Goal: Transaction & Acquisition: Purchase product/service

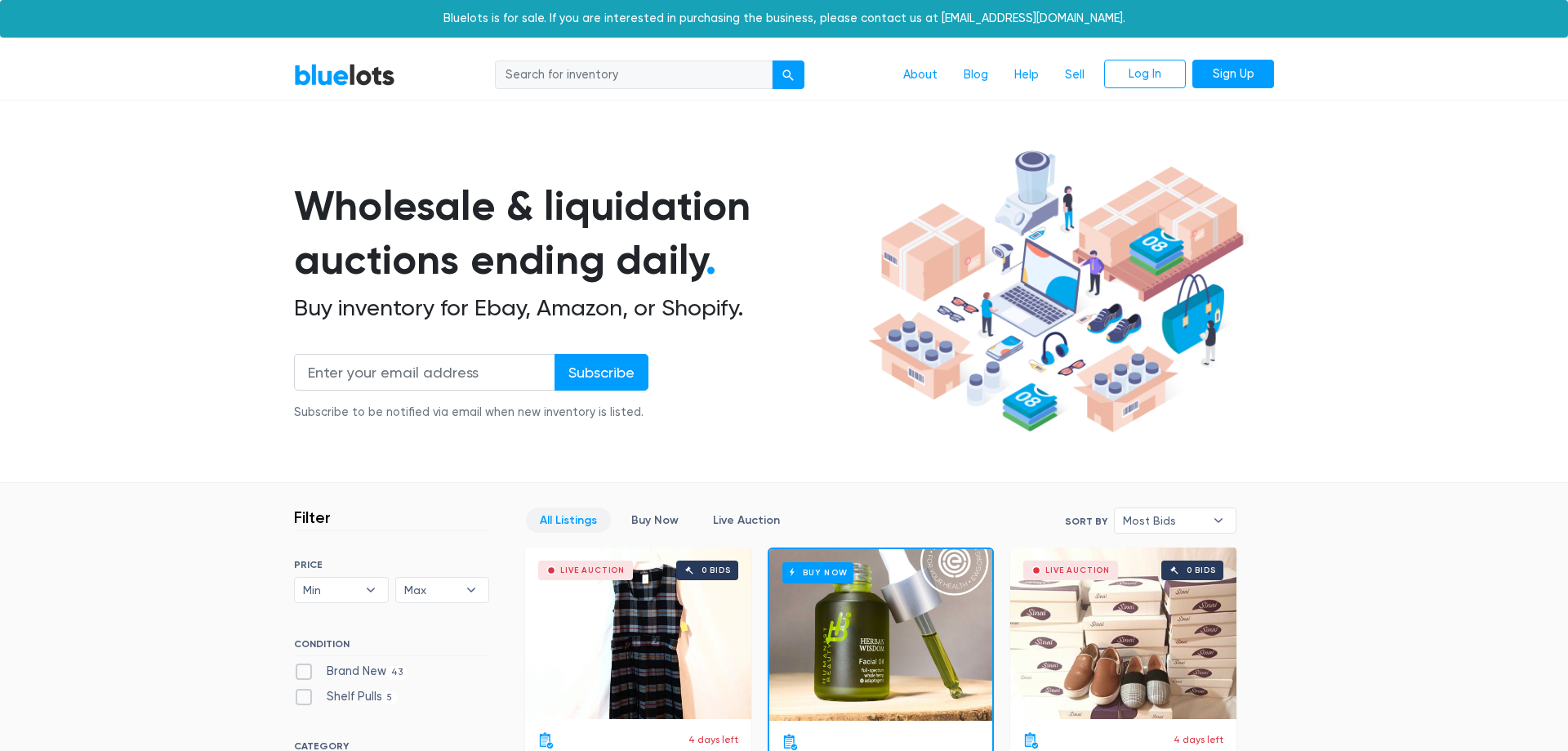
click at [656, 78] on input "search" at bounding box center [634, 75] width 278 height 30
type input "sephora"
click at [772, 61] on button "submit" at bounding box center [788, 75] width 33 height 30
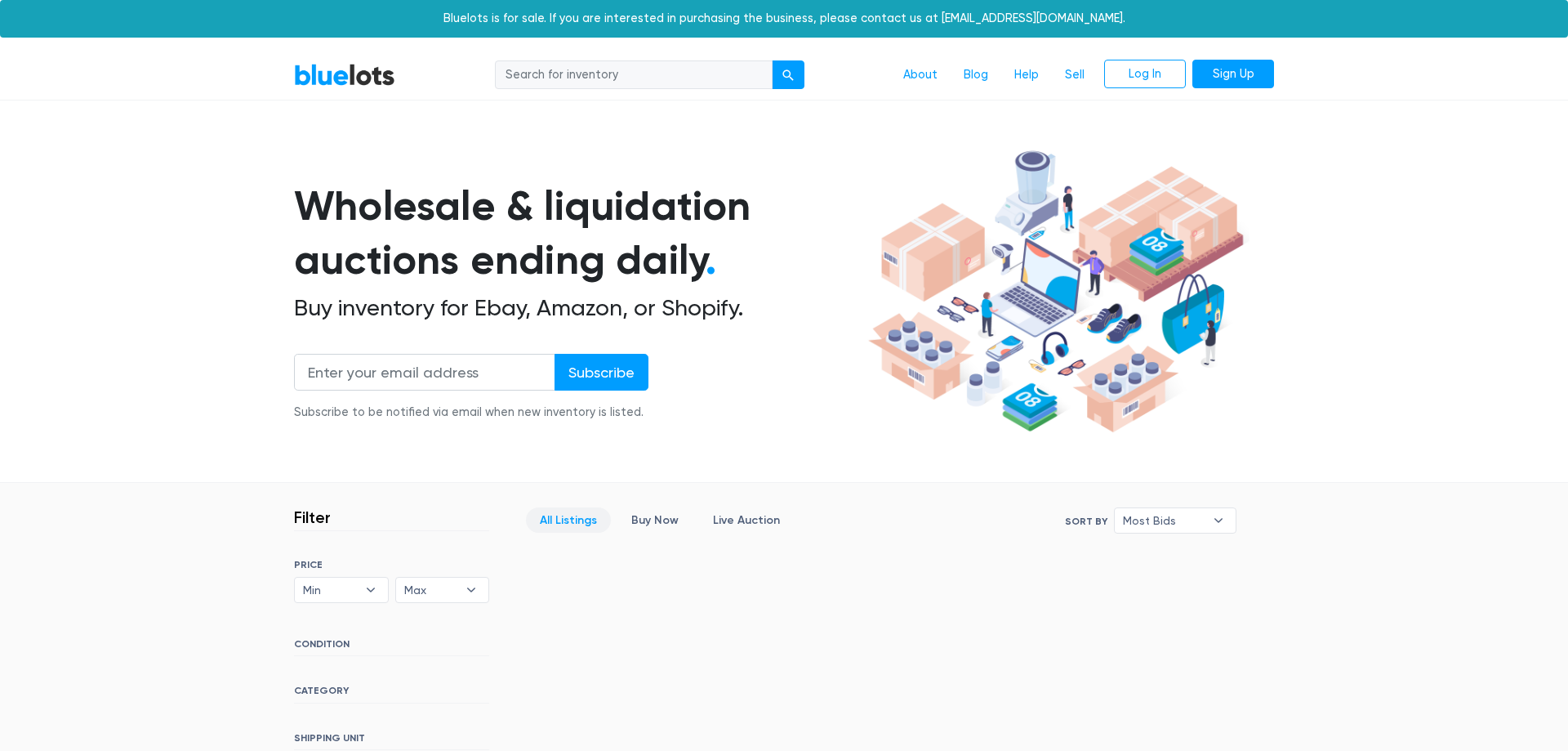
click at [682, 63] on input "search" at bounding box center [634, 75] width 278 height 30
type input "sephora"
click at [772, 61] on button "submit" at bounding box center [788, 75] width 33 height 30
click at [1153, 72] on link "Log In" at bounding box center [1145, 74] width 82 height 30
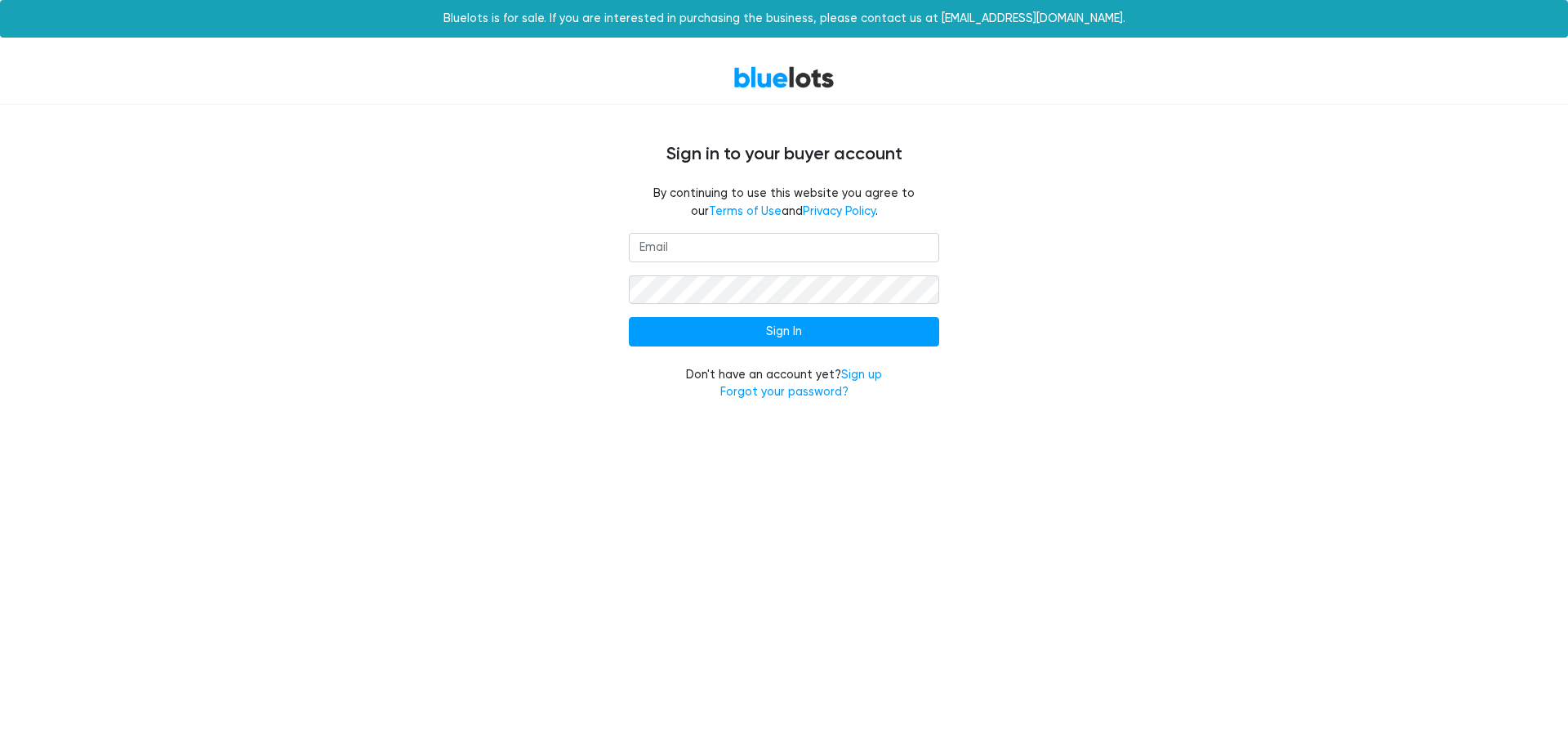
click at [680, 255] on input "email" at bounding box center [784, 247] width 310 height 30
click at [689, 242] on input "email" at bounding box center [784, 247] width 310 height 30
click at [554, 222] on div "By continuing to use this website you agree to our Terms of Use and Privacy Pol…" at bounding box center [784, 208] width 1005 height 48
click at [554, 186] on div "By continuing to use this website you agree to our Terms of Use and Privacy Pol…" at bounding box center [784, 208] width 1005 height 48
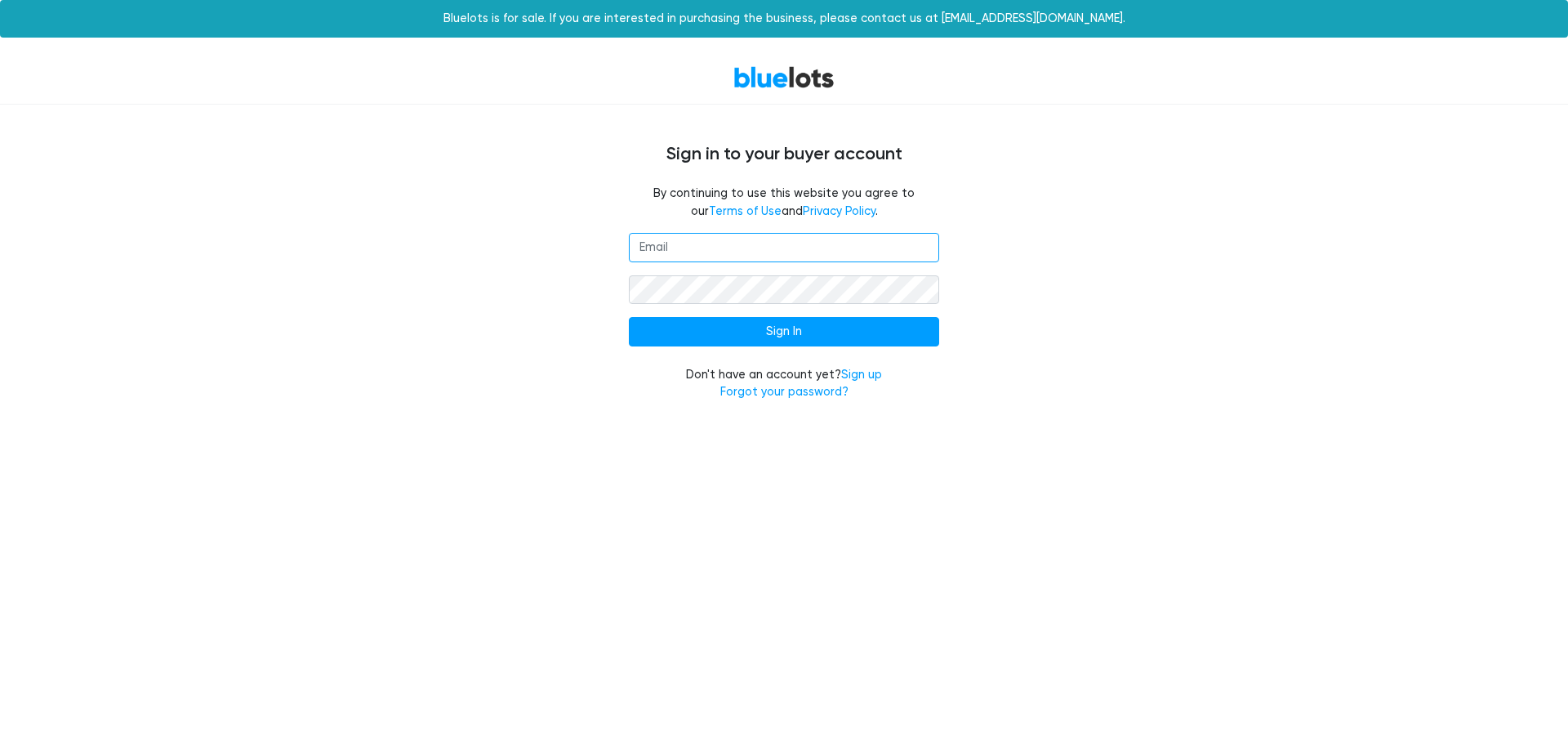
drag, startPoint x: 760, startPoint y: 253, endPoint x: 748, endPoint y: 243, distance: 15.6
click at [762, 253] on input "email" at bounding box center [784, 247] width 310 height 30
click at [748, 243] on input "email" at bounding box center [784, 247] width 310 height 30
click at [799, 401] on div "Don't have an account yet? Sign up Forgot your password?" at bounding box center [784, 384] width 310 height 36
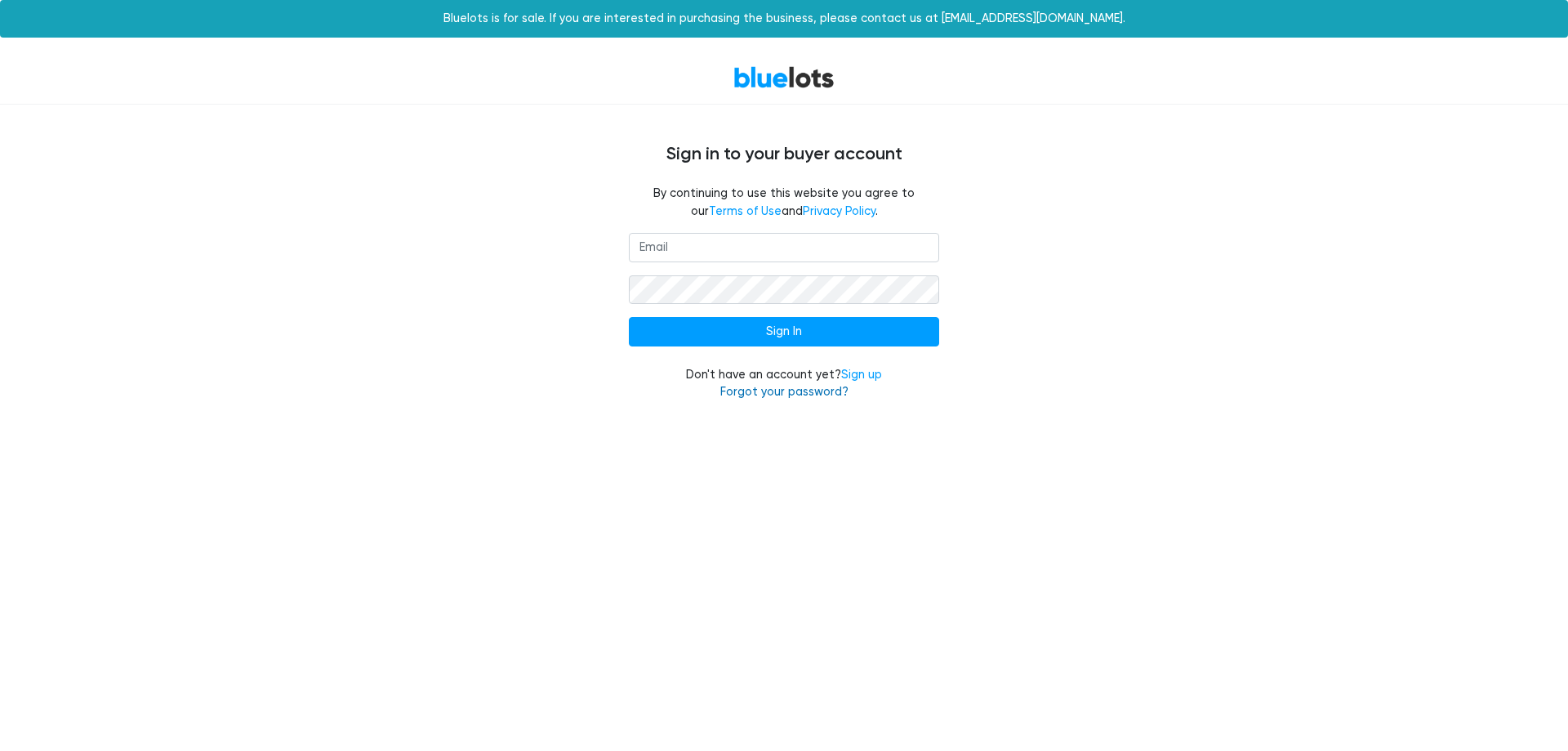
click at [804, 390] on link "Forgot your password?" at bounding box center [784, 392] width 128 height 14
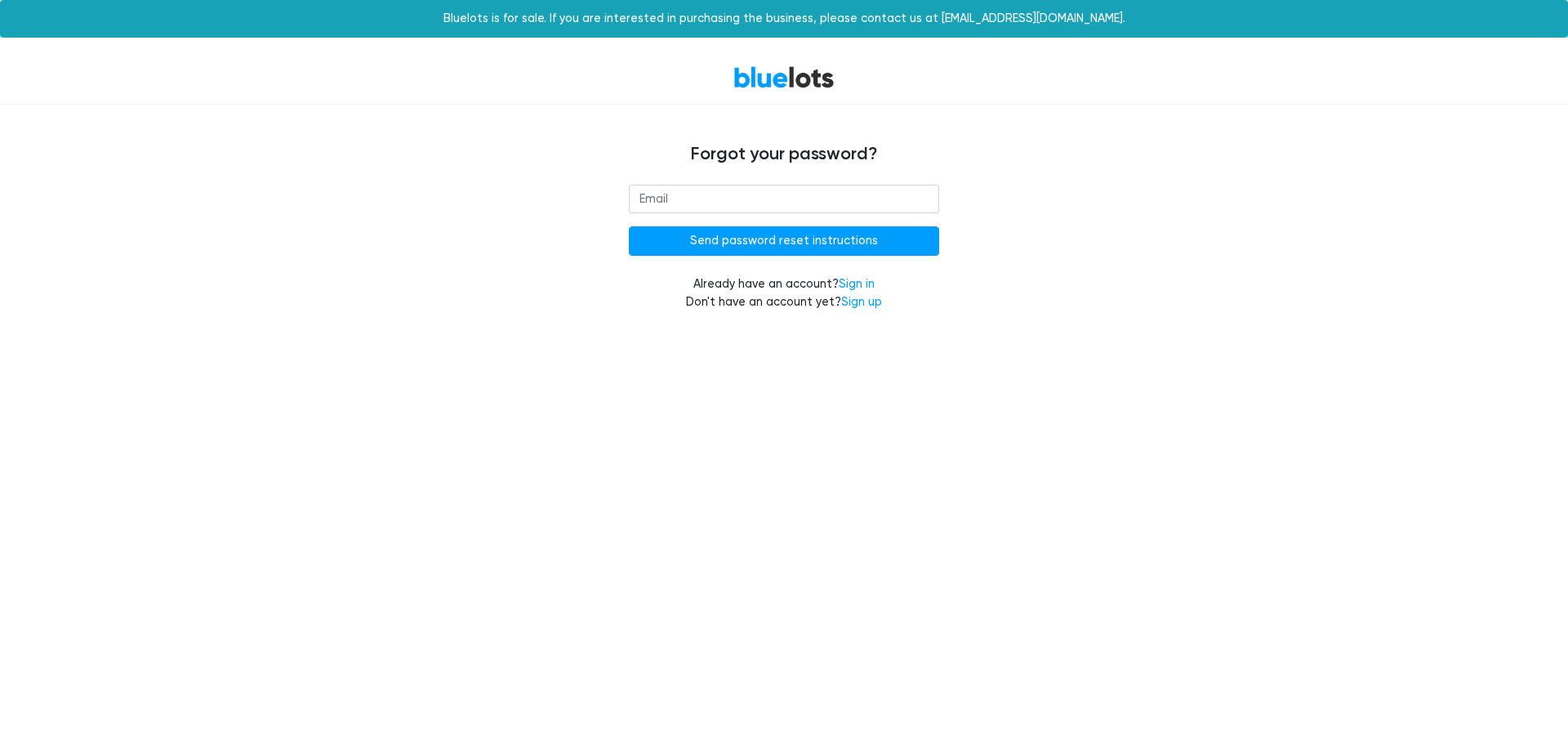
click at [761, 202] on input "email" at bounding box center [784, 199] width 310 height 30
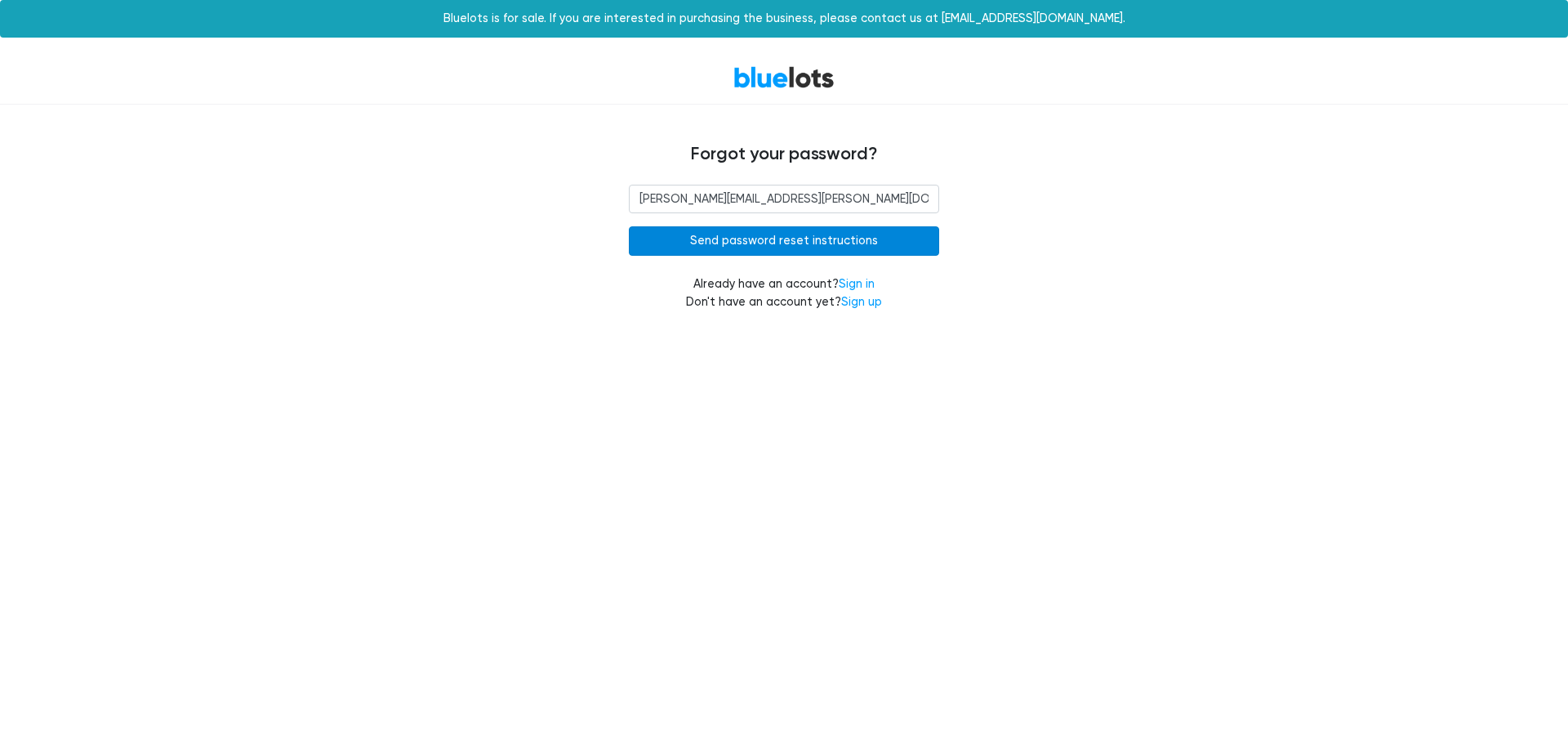
type input "[PERSON_NAME][EMAIL_ADDRESS][PERSON_NAME][DOMAIN_NAME]"
click at [739, 243] on input "Send password reset instructions" at bounding box center [784, 241] width 310 height 30
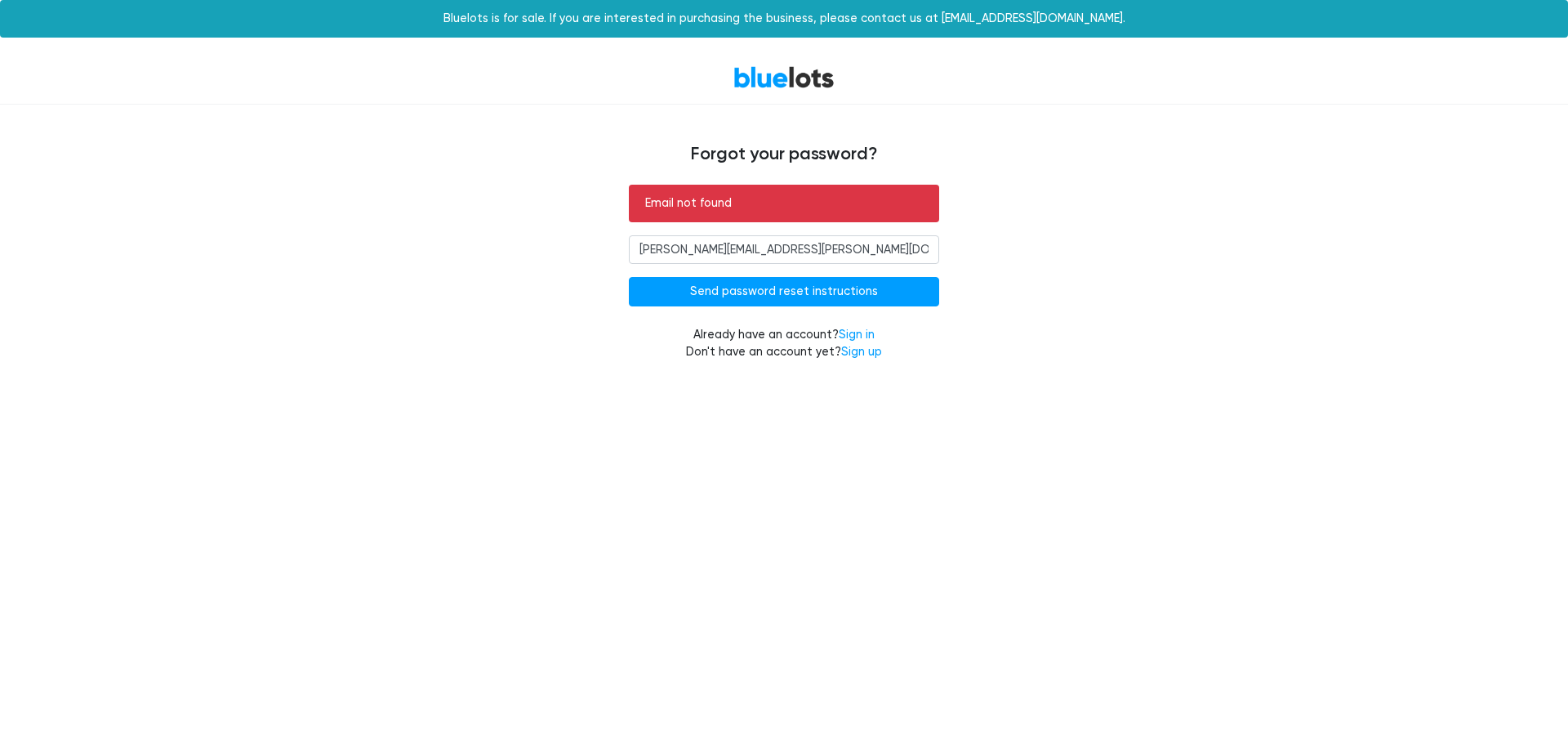
drag, startPoint x: 850, startPoint y: 243, endPoint x: 725, endPoint y: 245, distance: 125.0
click at [725, 245] on input "ratner.jacob@glamcommand.com" at bounding box center [784, 249] width 310 height 30
type input "ratner.jacob@g"
click at [802, 79] on link "BlueLots" at bounding box center [784, 77] width 101 height 24
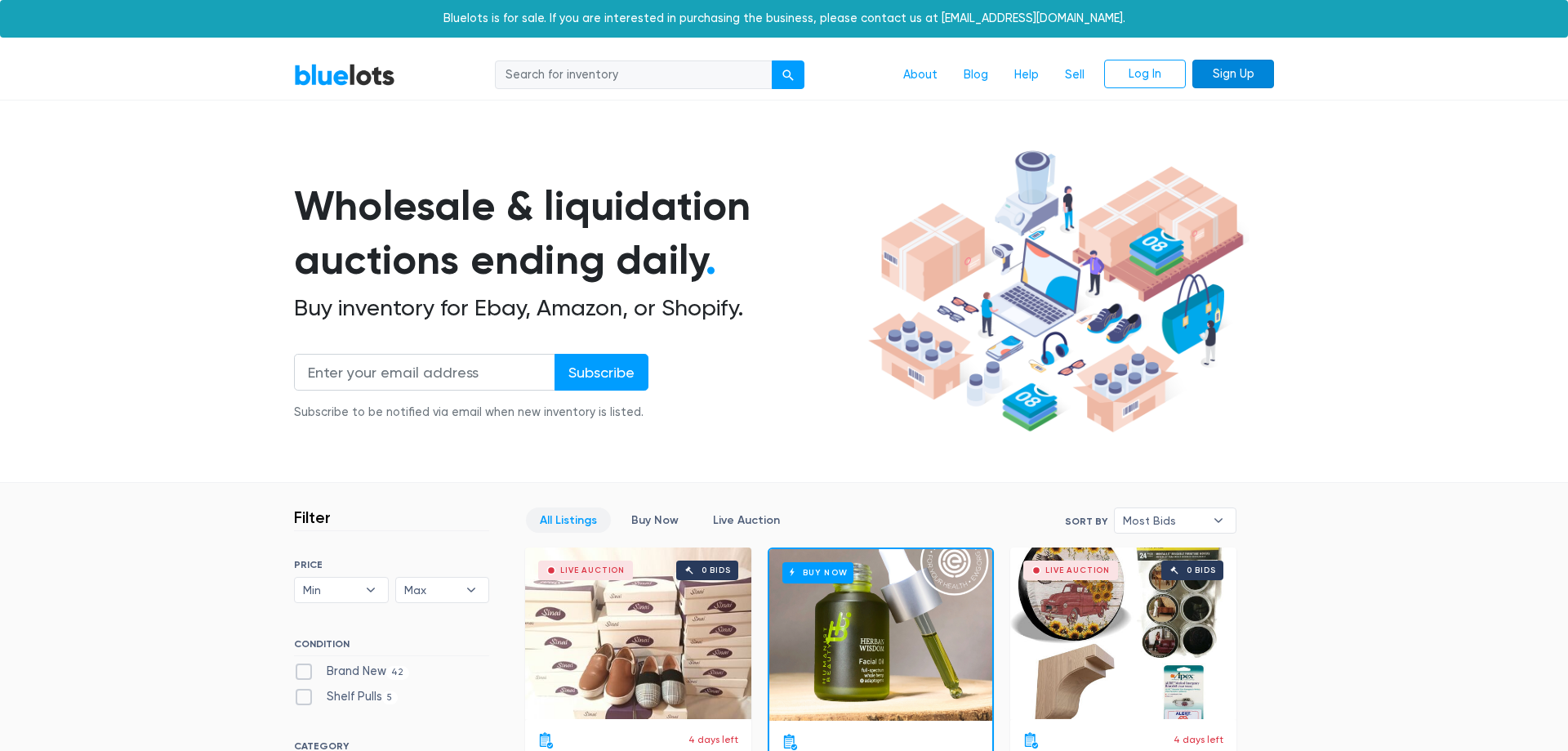
click at [1237, 69] on link "Sign Up" at bounding box center [1233, 74] width 82 height 30
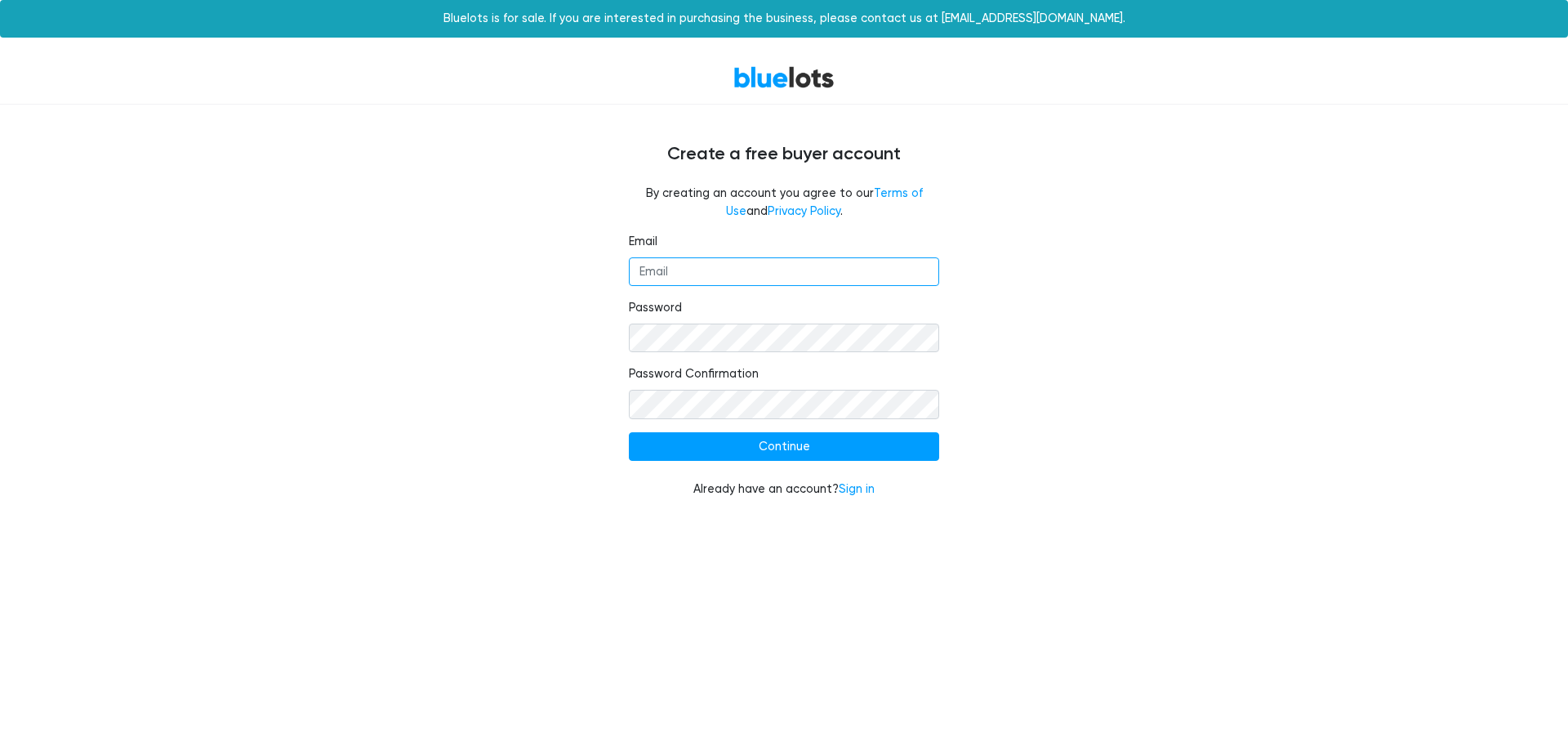
click at [725, 264] on input "Email" at bounding box center [784, 271] width 310 height 30
click at [720, 267] on input "Email" at bounding box center [784, 271] width 310 height 30
type input "ratner.jacob@glamcommand.com"
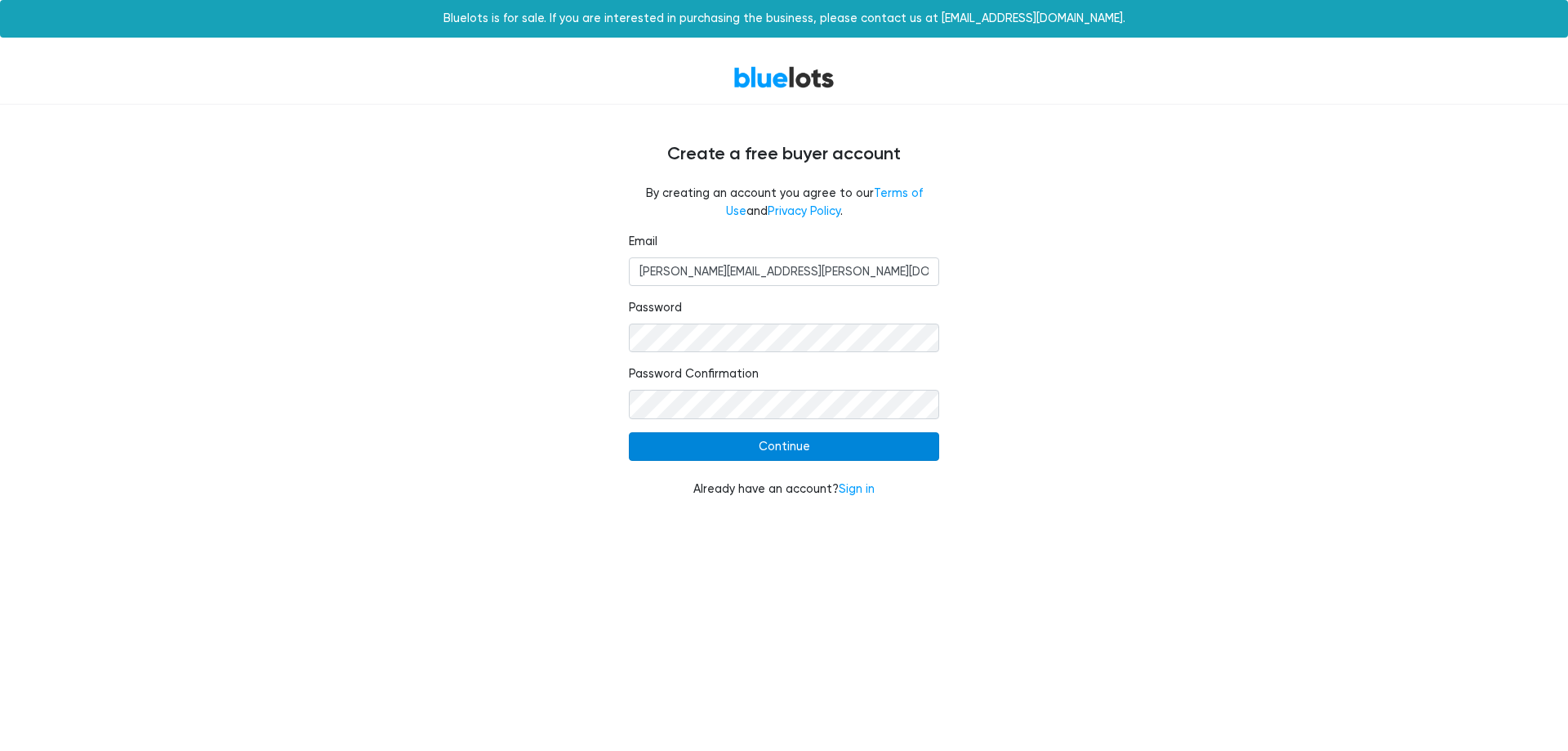
click at [811, 449] on input "Continue" at bounding box center [784, 447] width 310 height 30
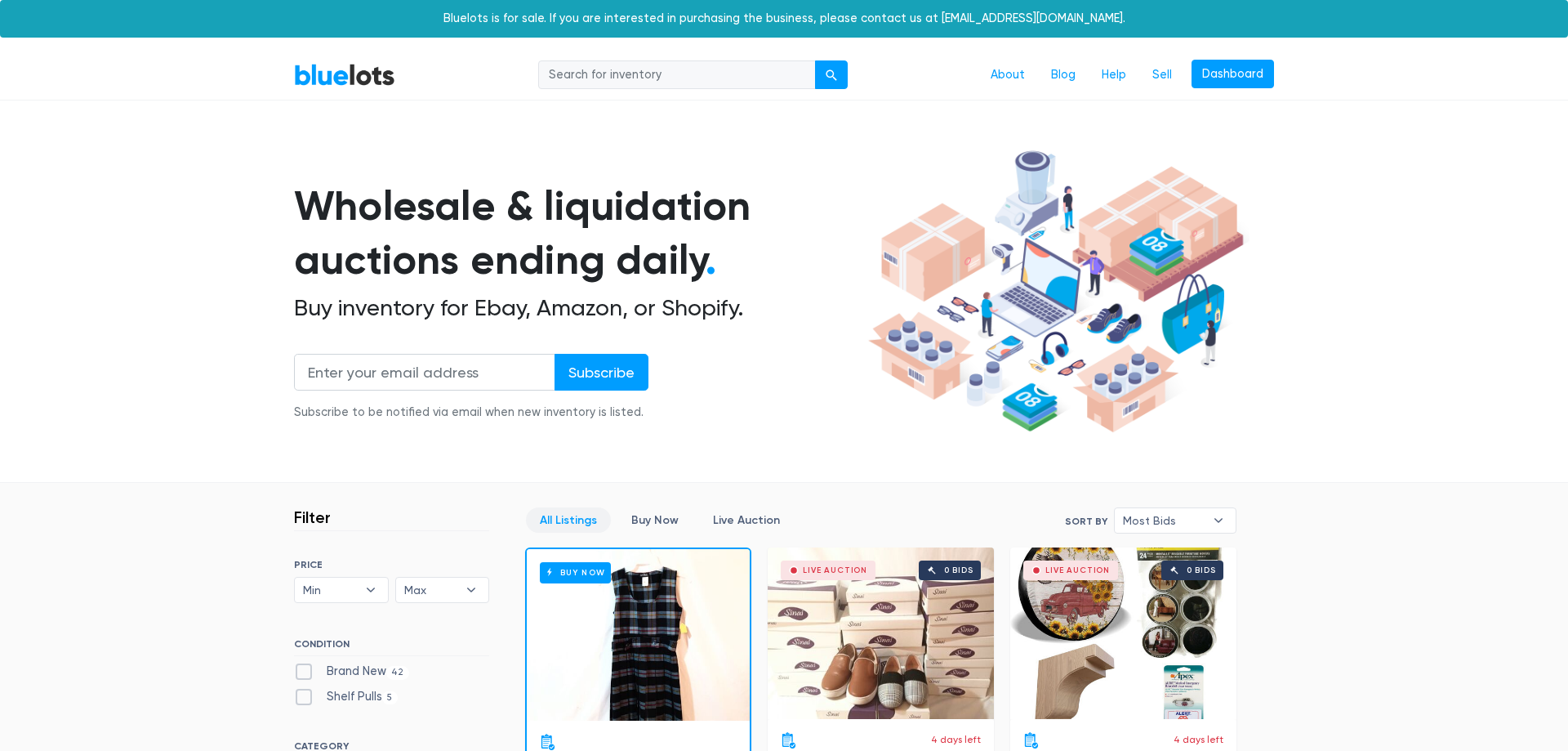
click at [144, 175] on section "Wholesale & liquidation auctions ending daily . Buy inventory for Ebay, Amazon,…" at bounding box center [784, 313] width 1568 height 341
click at [1221, 69] on link "Dashboard" at bounding box center [1233, 74] width 83 height 30
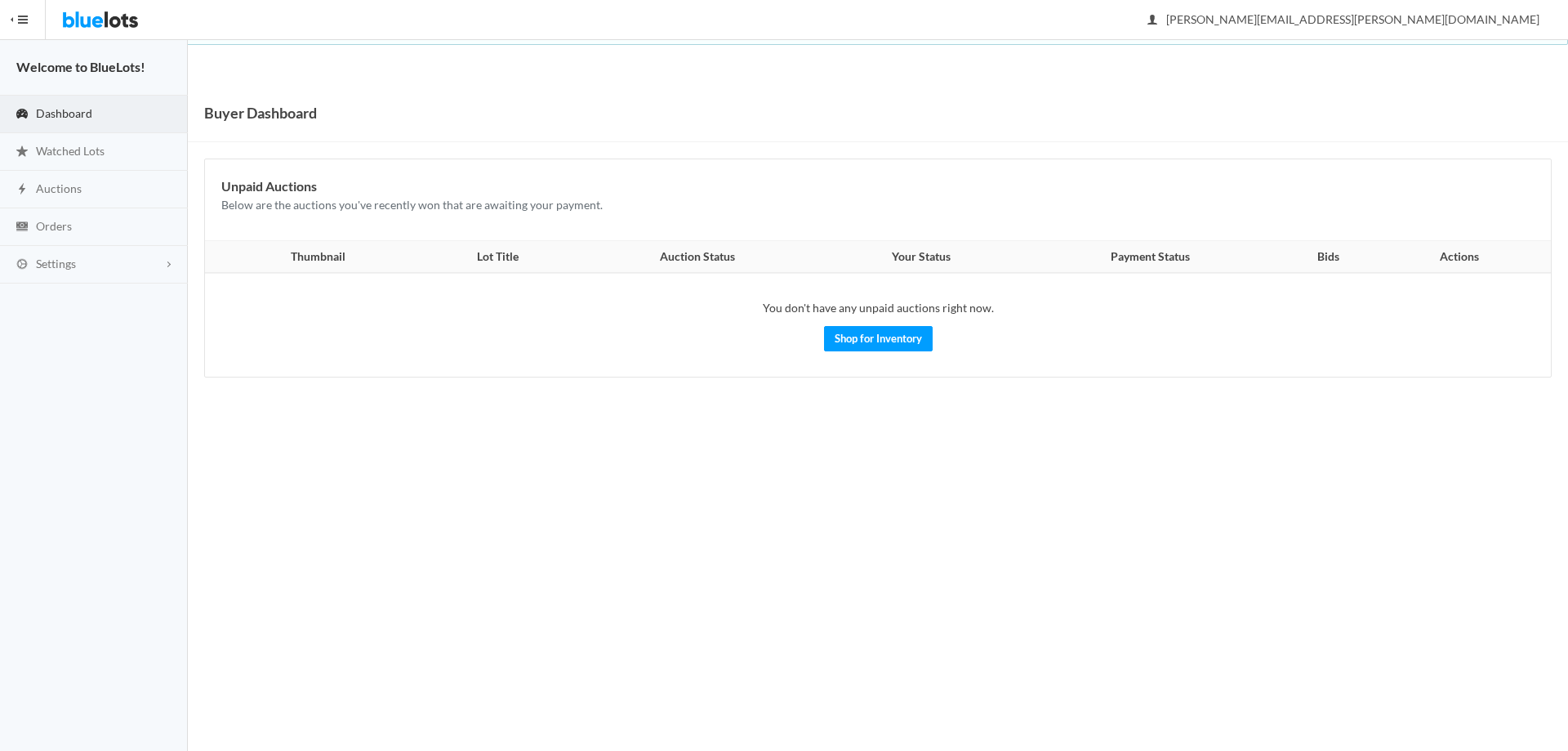
click at [27, 17] on button "HIDE MENU" at bounding box center [23, 19] width 46 height 39
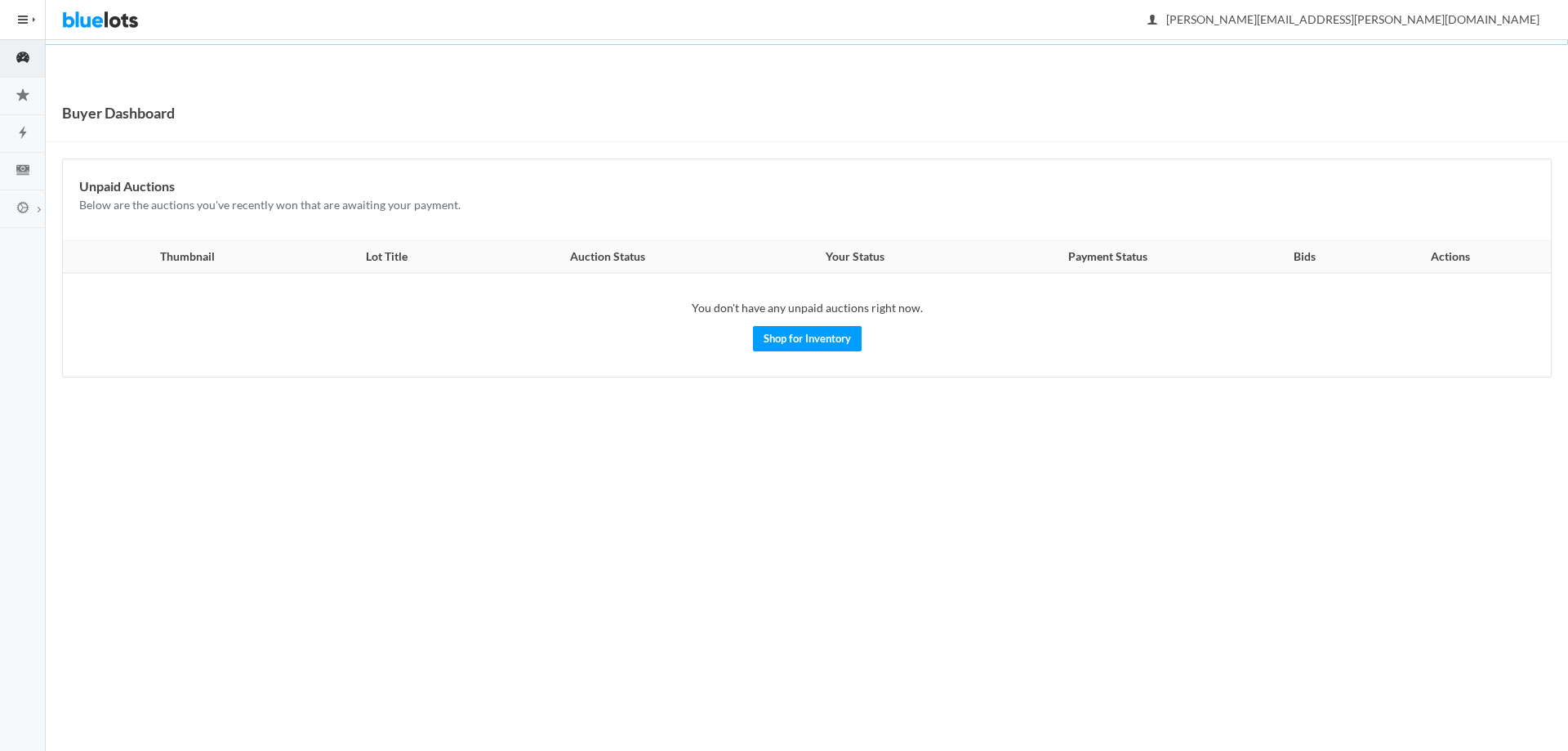
click at [22, 20] on span "button" at bounding box center [23, 19] width 10 height 2
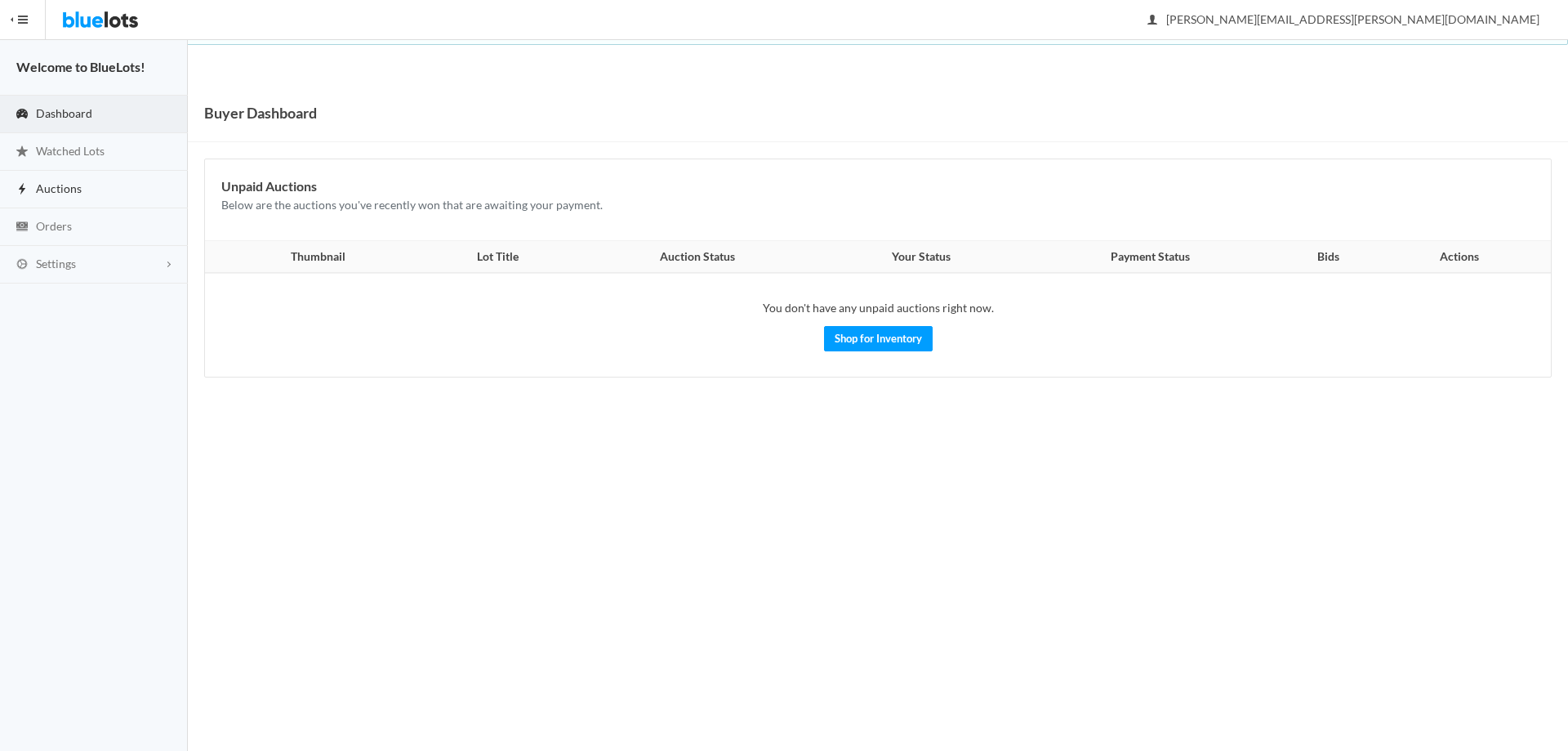
click at [101, 188] on link "Auctions" at bounding box center [94, 189] width 188 height 37
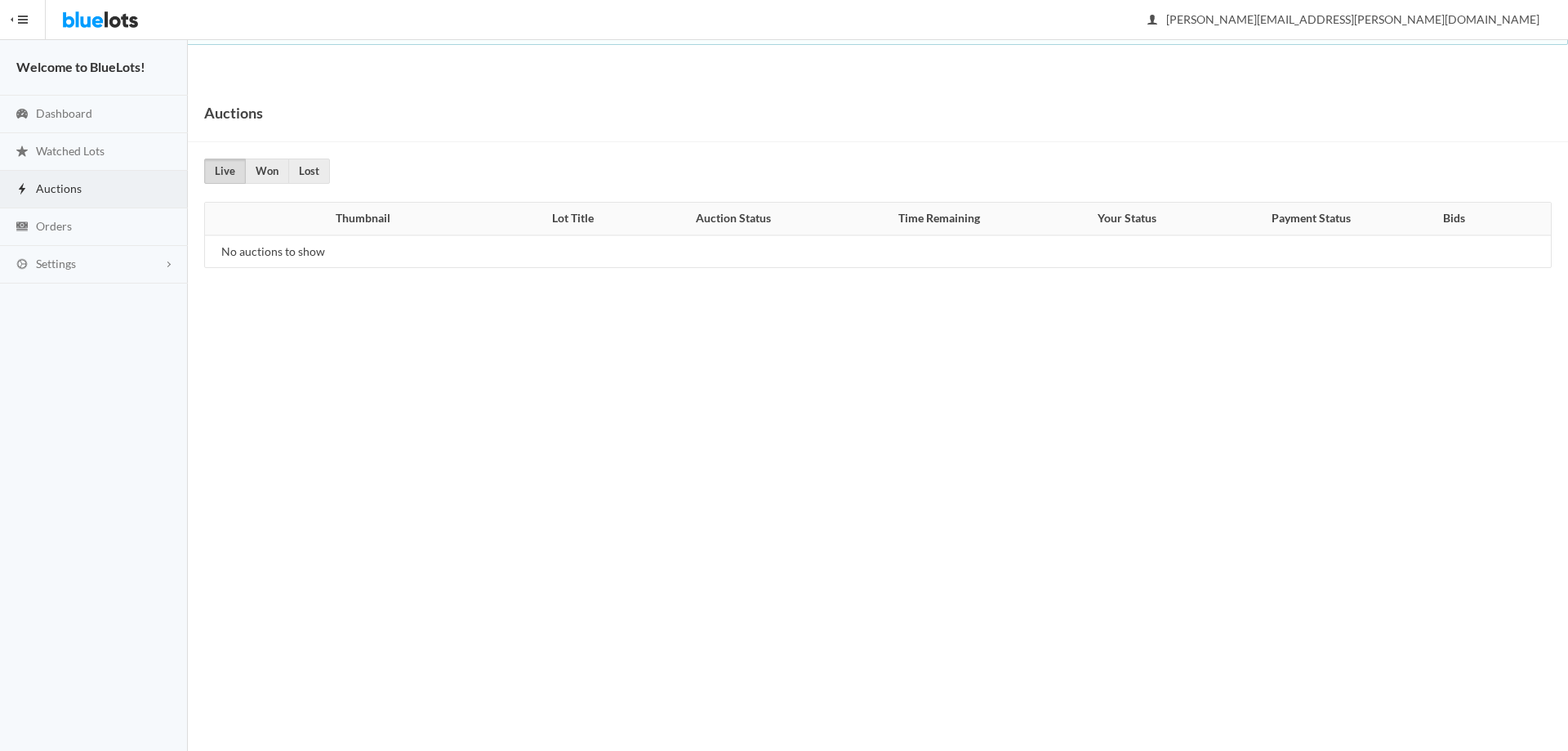
click at [73, 18] on img at bounding box center [100, 19] width 77 height 39
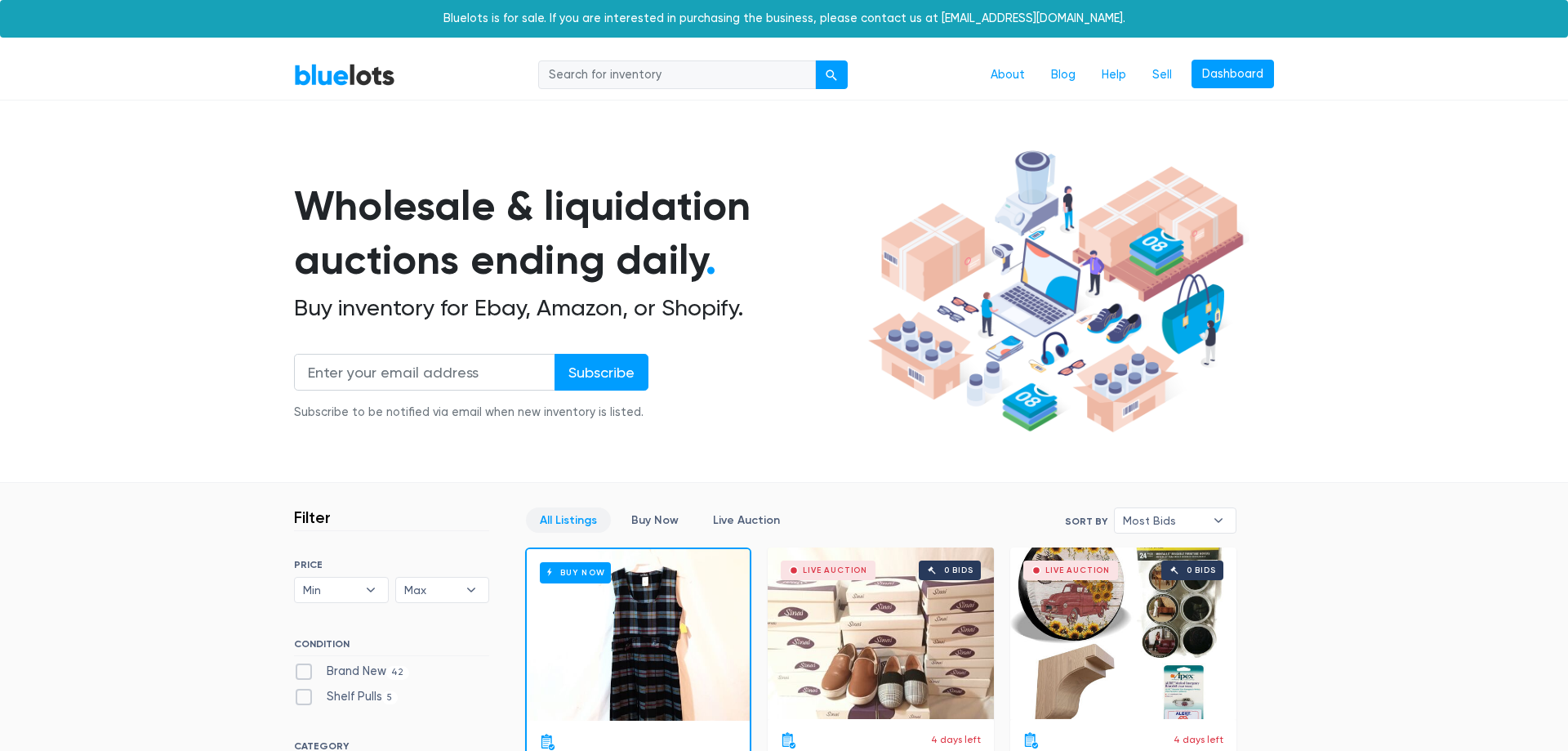
click at [619, 79] on input "search" at bounding box center [677, 75] width 278 height 30
type input "sephora"
click at [837, 74] on div "submit" at bounding box center [832, 75] width 12 height 12
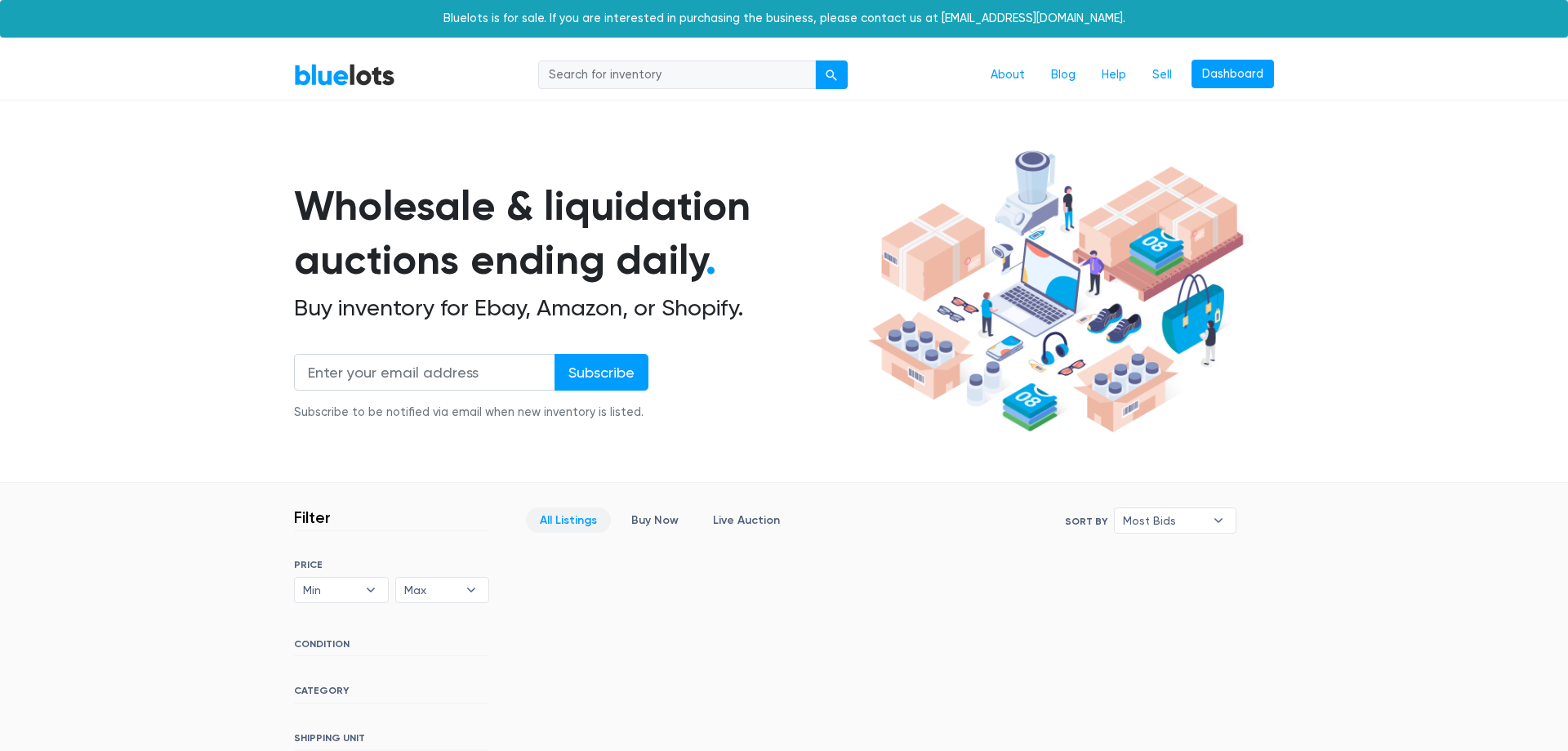
click at [664, 72] on input "search" at bounding box center [677, 75] width 278 height 30
type input "makeup"
click at [815, 61] on button "submit" at bounding box center [831, 75] width 33 height 30
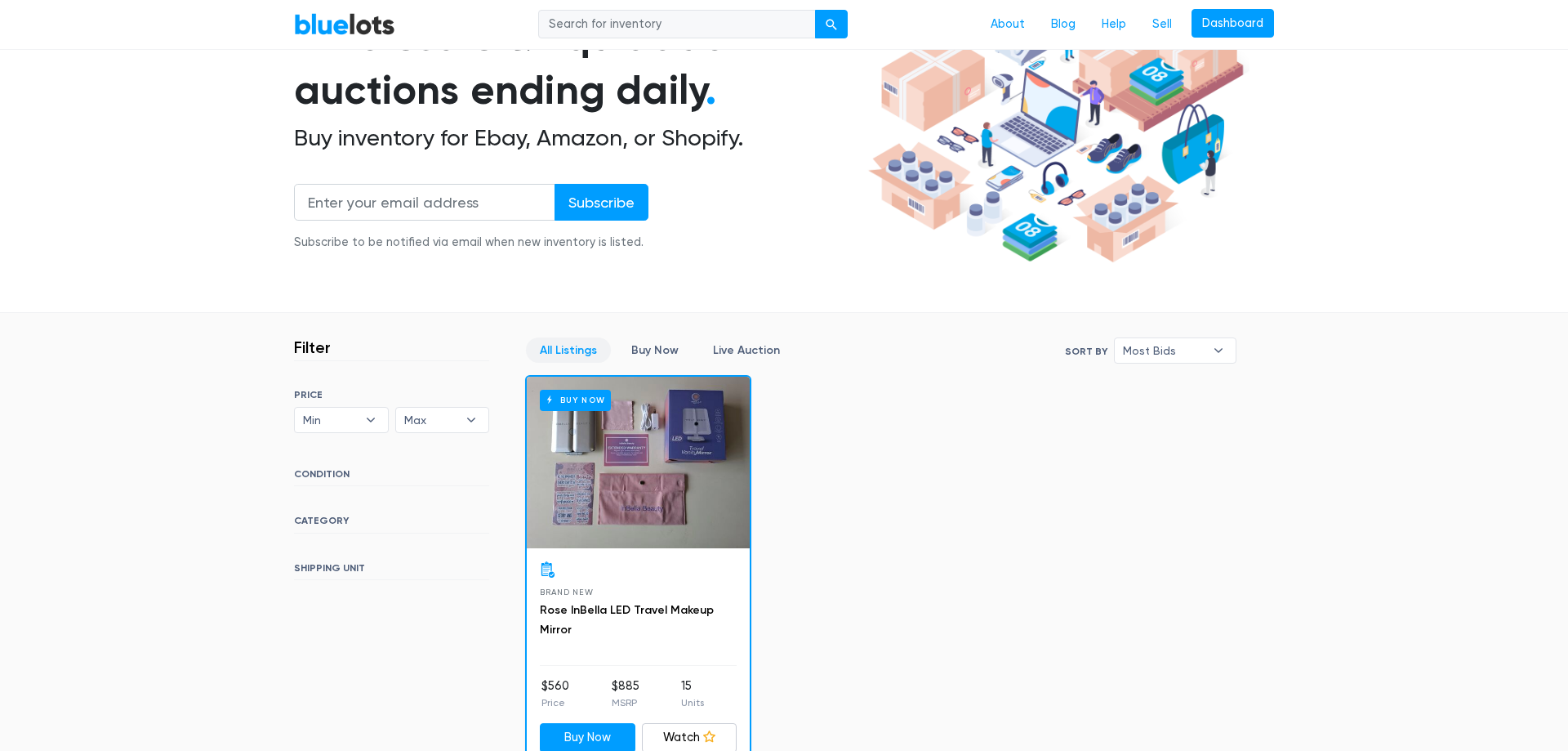
scroll to position [250, 0]
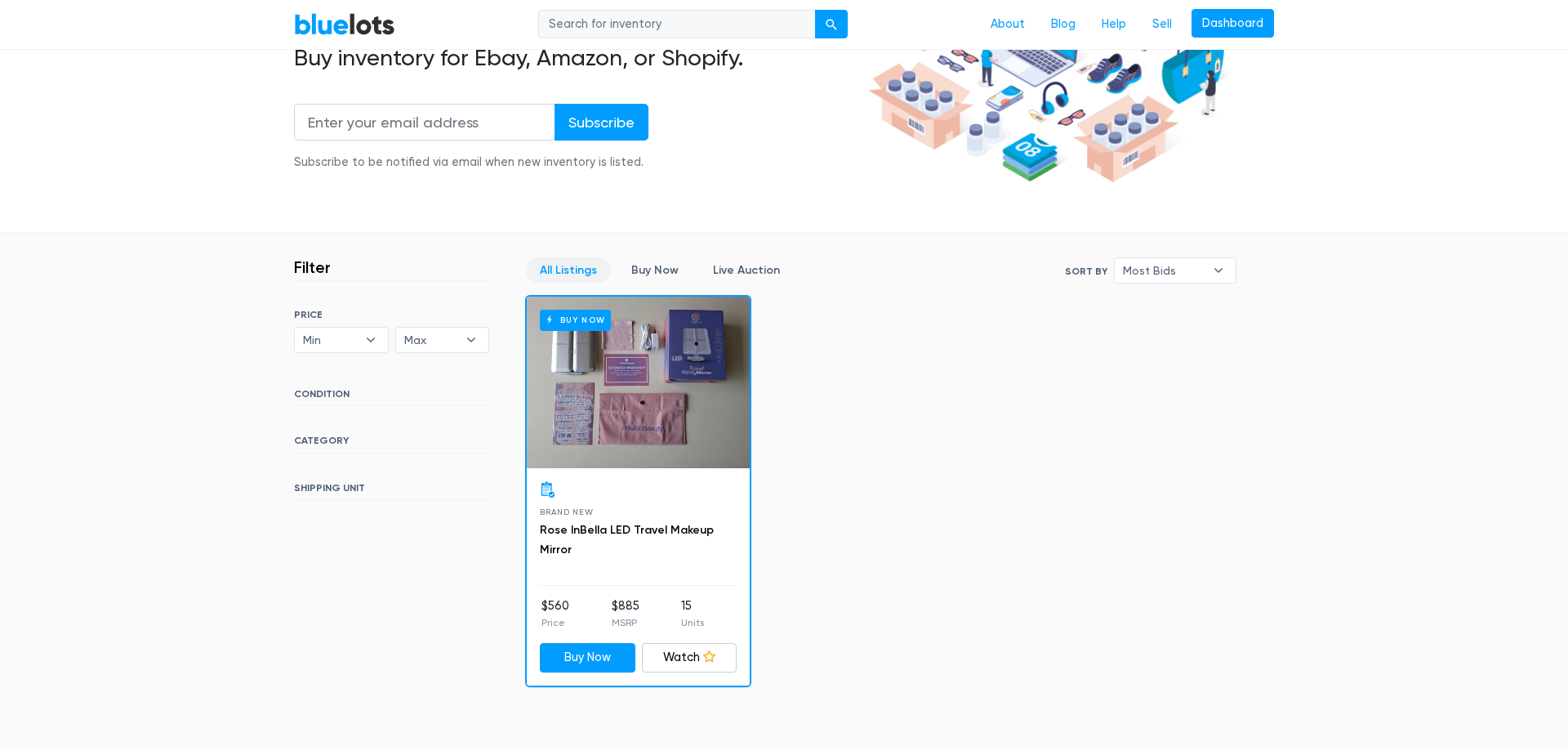
click at [1011, 434] on div "All Listings Buy Now Live Auction Sort By Most Bids Ending Soonest Newly Listed…" at bounding box center [881, 471] width 712 height 429
click at [1010, 433] on div "All Listings Buy Now Live Auction Sort By Most Bids Ending Soonest Newly Listed…" at bounding box center [881, 471] width 712 height 429
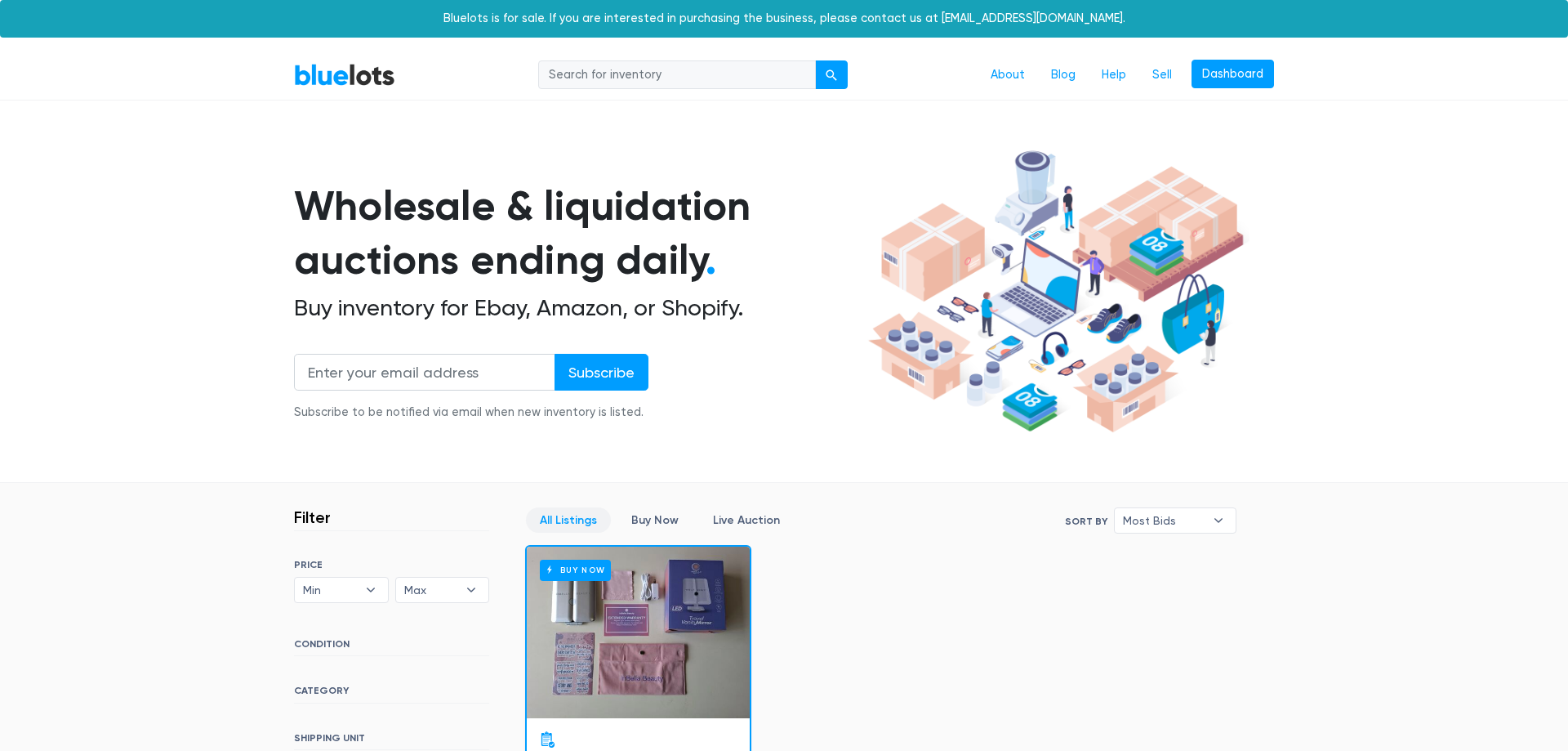
drag, startPoint x: 685, startPoint y: 76, endPoint x: 199, endPoint y: -30, distance: 497.4
click at [538, 61] on input "search" at bounding box center [677, 75] width 278 height 30
type input "cosmetics"
click at [815, 61] on button "submit" at bounding box center [831, 75] width 33 height 30
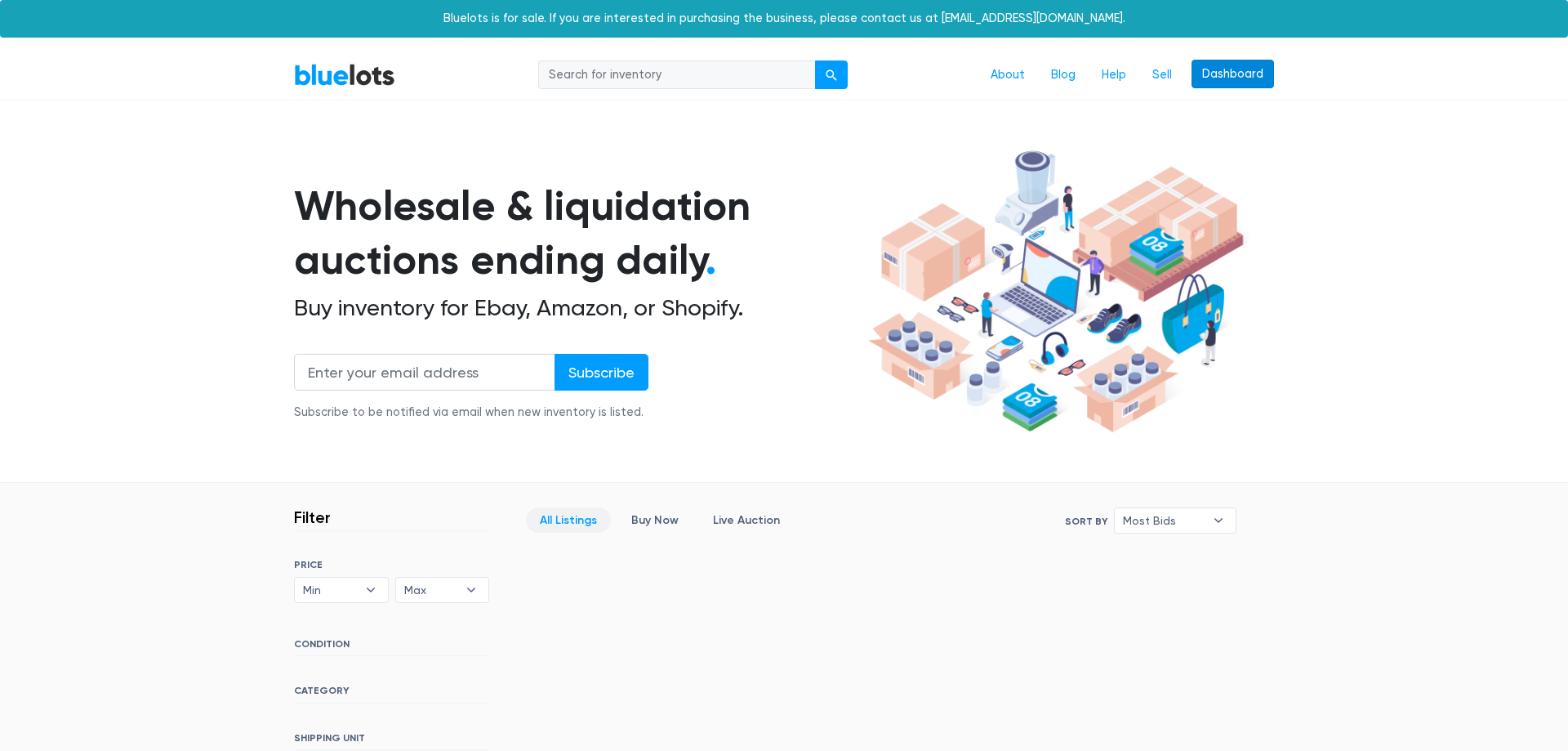
click at [1254, 79] on link "Dashboard" at bounding box center [1233, 74] width 83 height 30
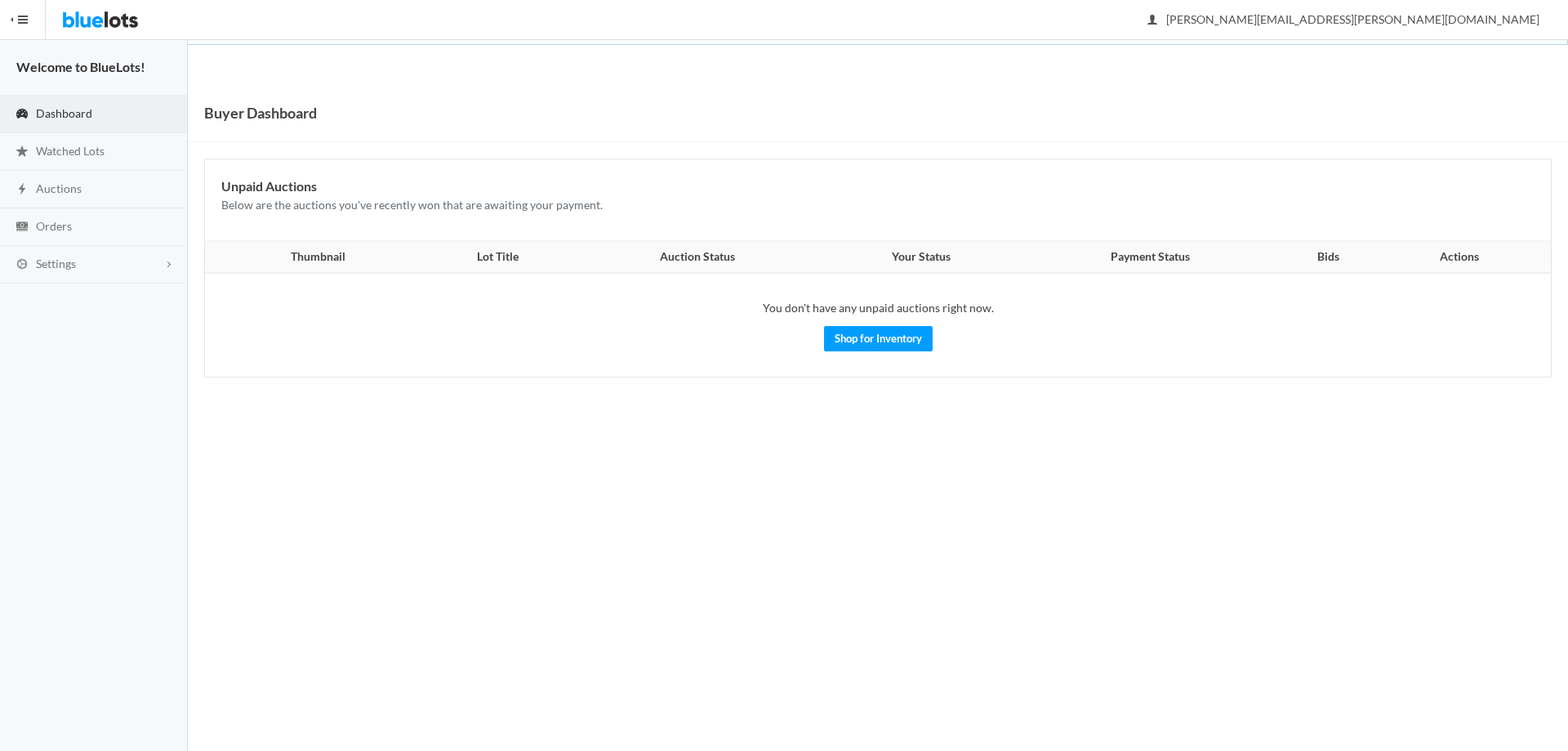
click at [87, 115] on span "Dashboard" at bounding box center [64, 113] width 57 height 14
click at [94, 143] on link "Watched Lots" at bounding box center [94, 152] width 188 height 37
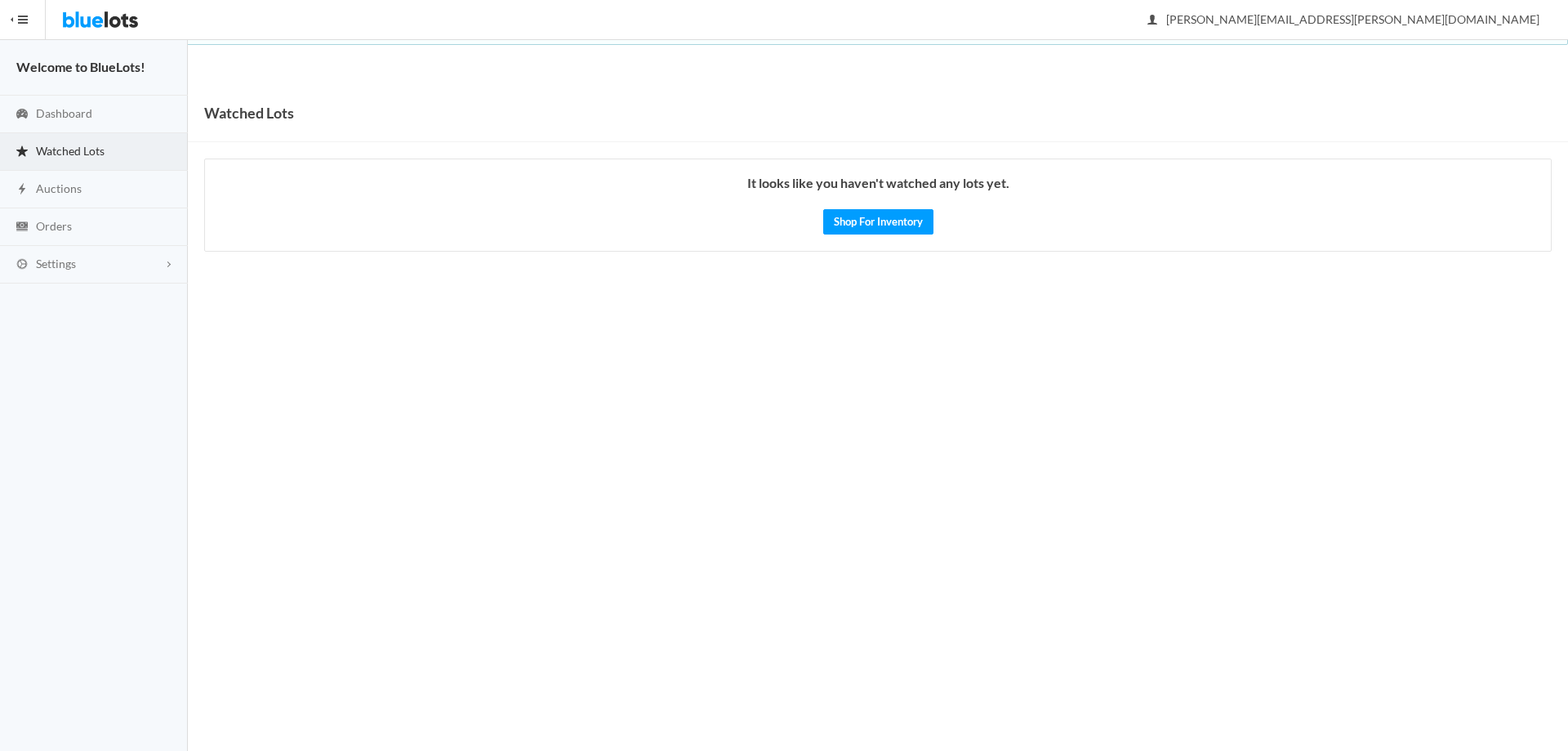
click at [10, 17] on button "HIDE MENU" at bounding box center [23, 19] width 46 height 39
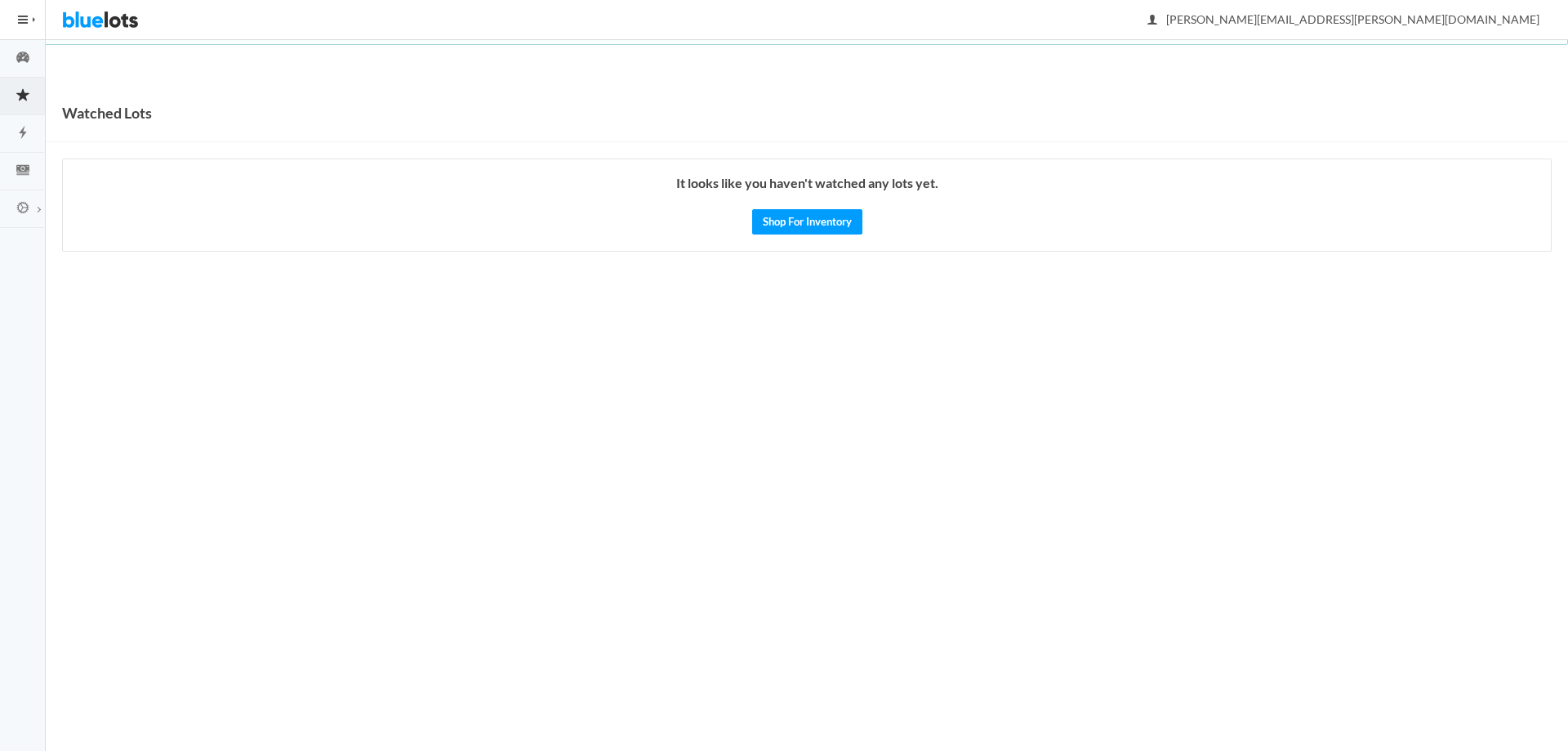
click at [10, 17] on button "HIDE MENU" at bounding box center [23, 19] width 46 height 39
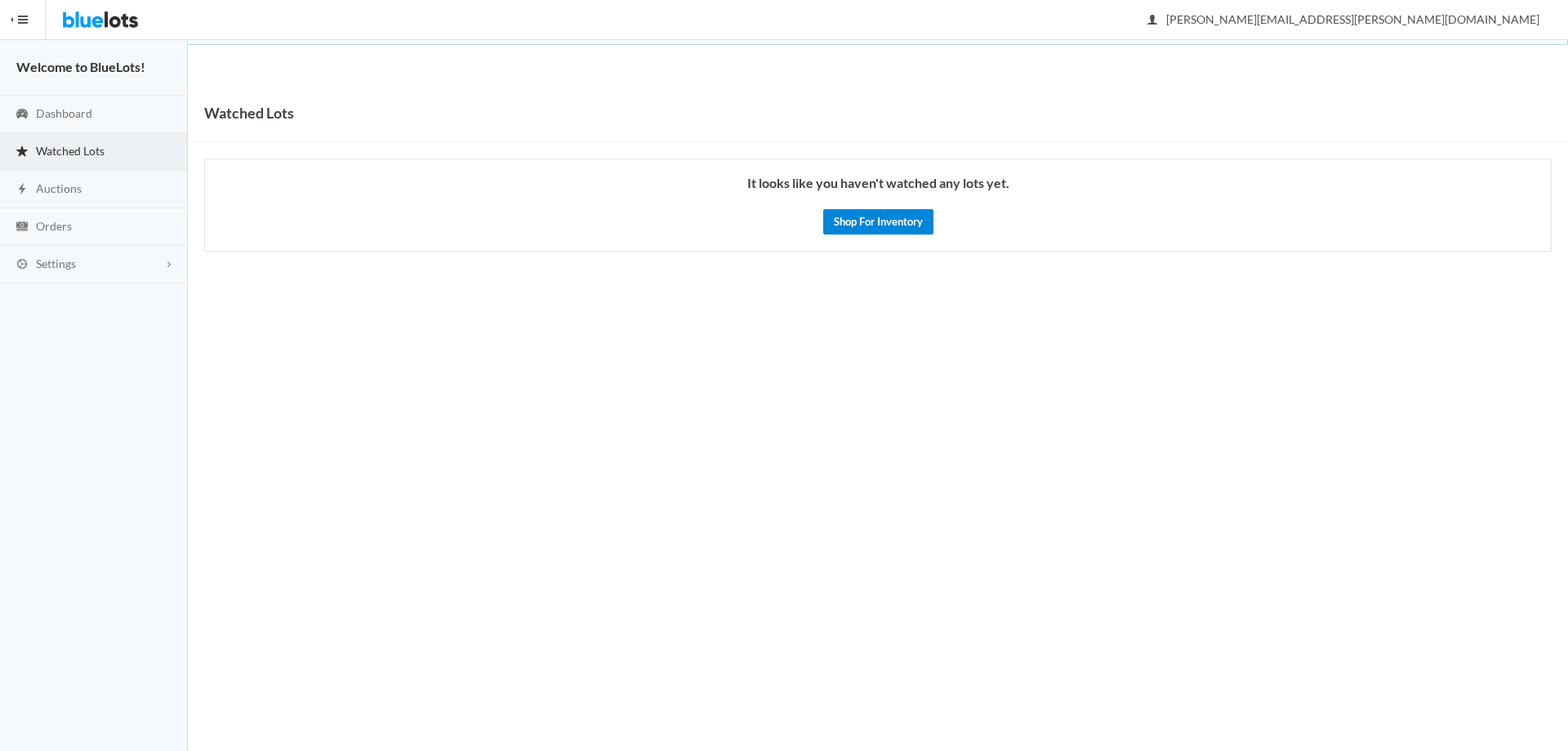
click at [896, 227] on link "Shop For Inventory" at bounding box center [878, 222] width 110 height 25
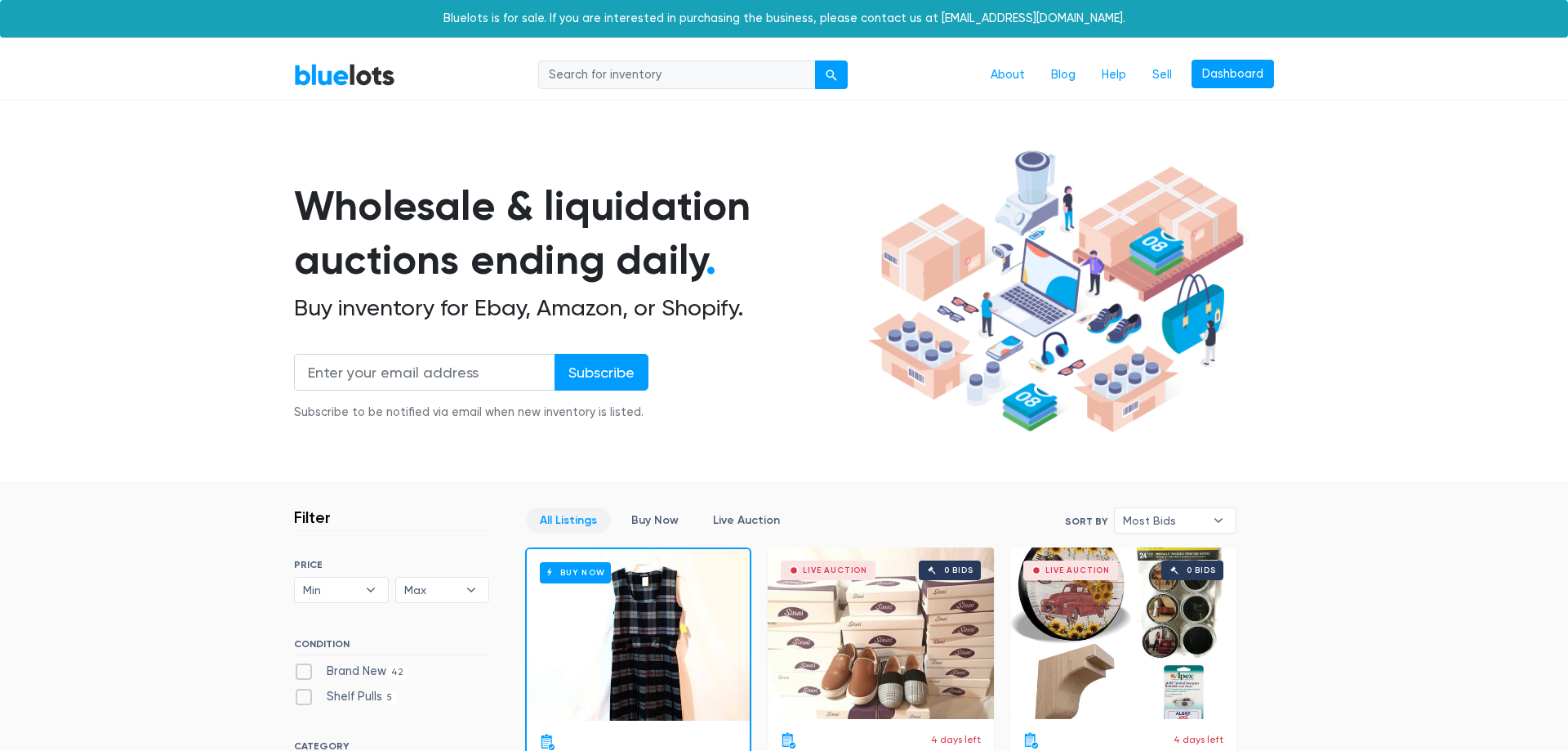
click at [656, 58] on nav "BlueLots About Blog Help Sell Dashboard" at bounding box center [784, 75] width 1568 height 50
click at [643, 77] on input "search" at bounding box center [677, 75] width 278 height 30
type input "sephora"
click at [815, 61] on button "submit" at bounding box center [831, 75] width 33 height 30
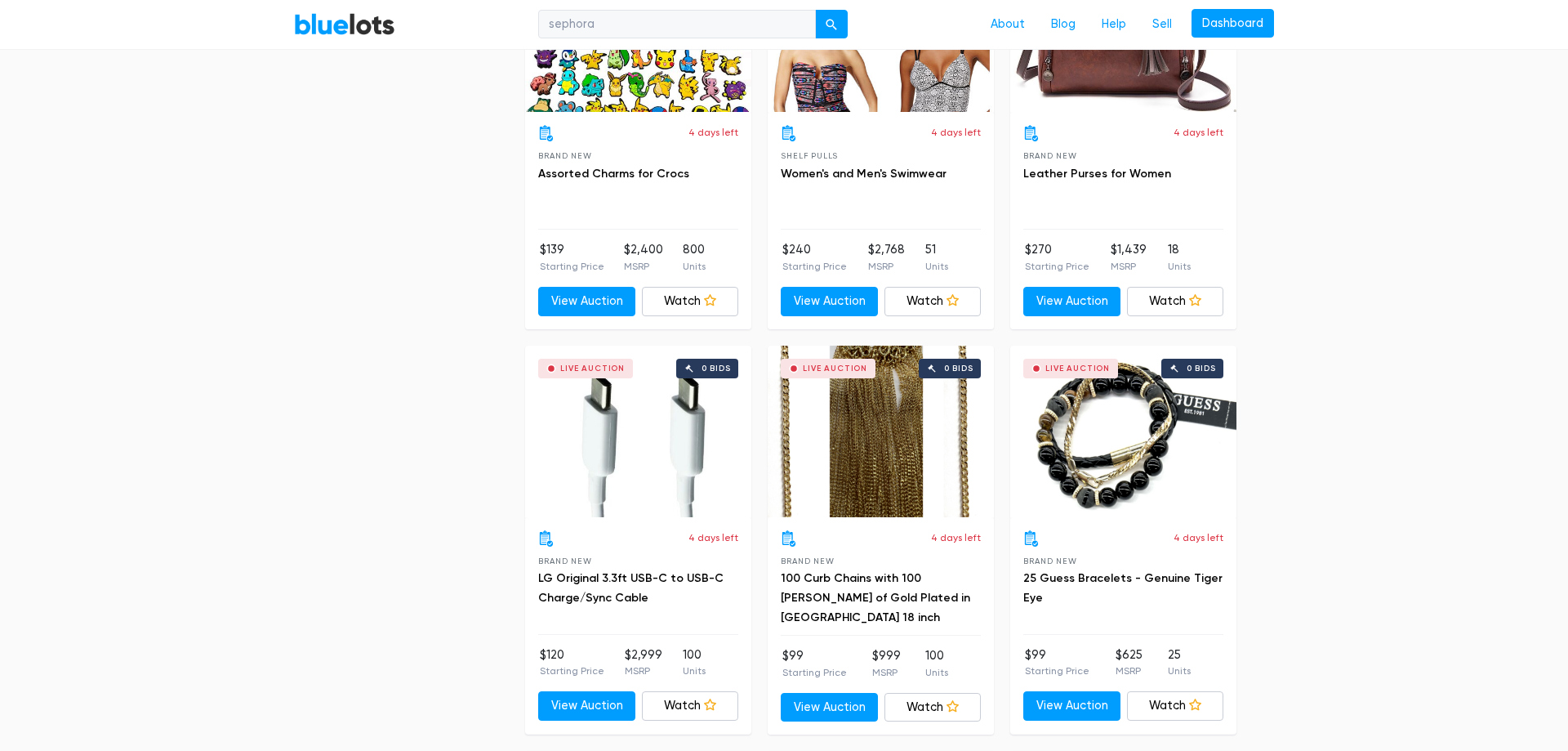
scroll to position [4251, 0]
